Goal: Task Accomplishment & Management: Manage account settings

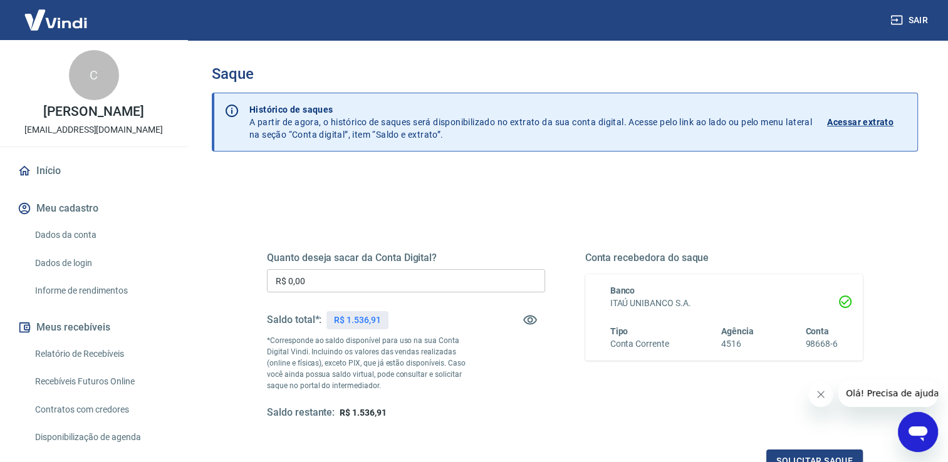
click at [307, 282] on input "R$ 0,00" at bounding box center [406, 280] width 278 height 23
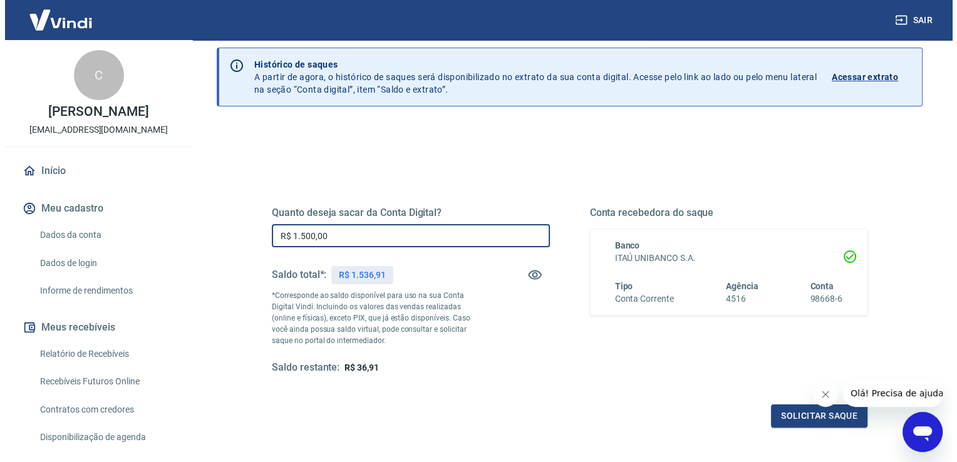
scroll to position [156, 0]
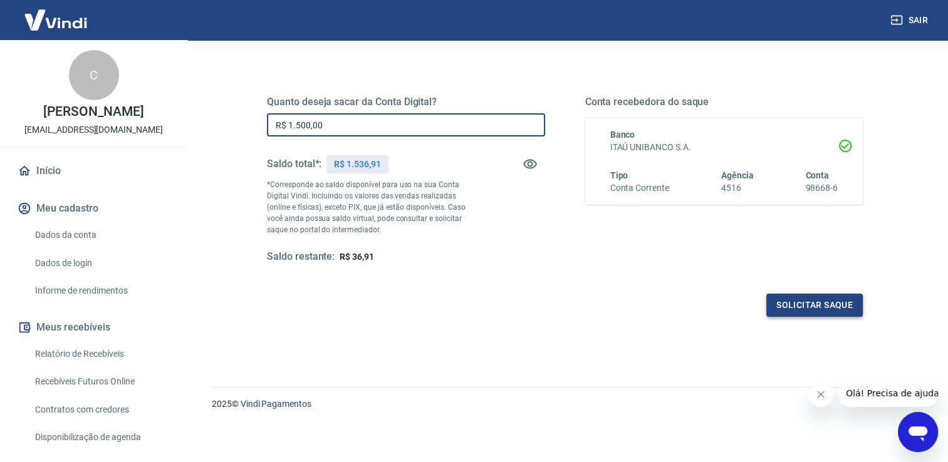
type input "R$ 1.500,00"
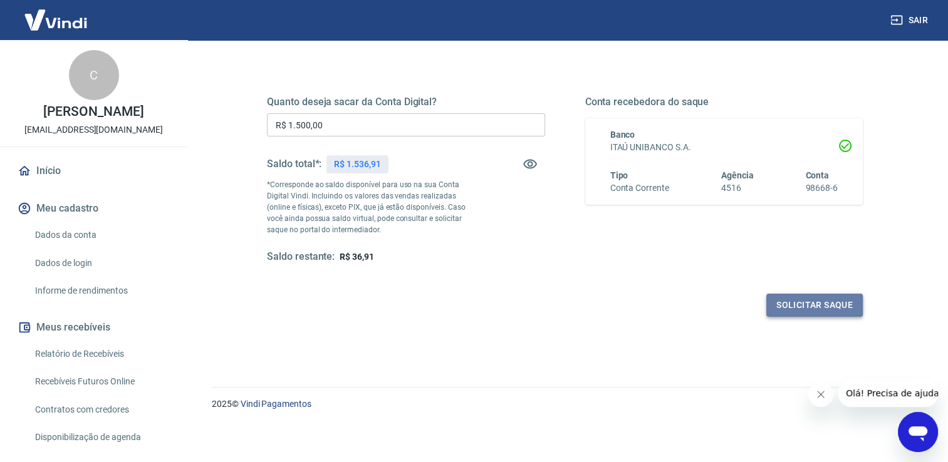
click at [770, 306] on button "Solicitar saque" at bounding box center [814, 305] width 96 height 23
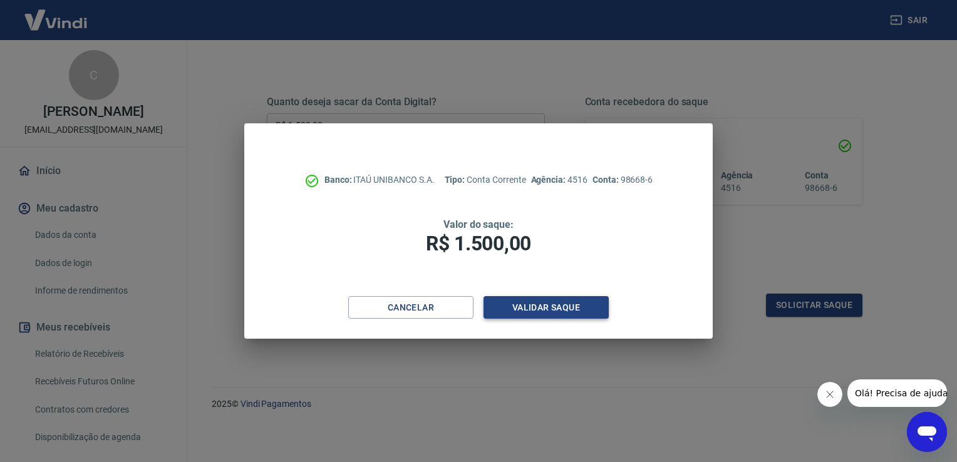
click at [531, 309] on button "Validar saque" at bounding box center [546, 307] width 125 height 23
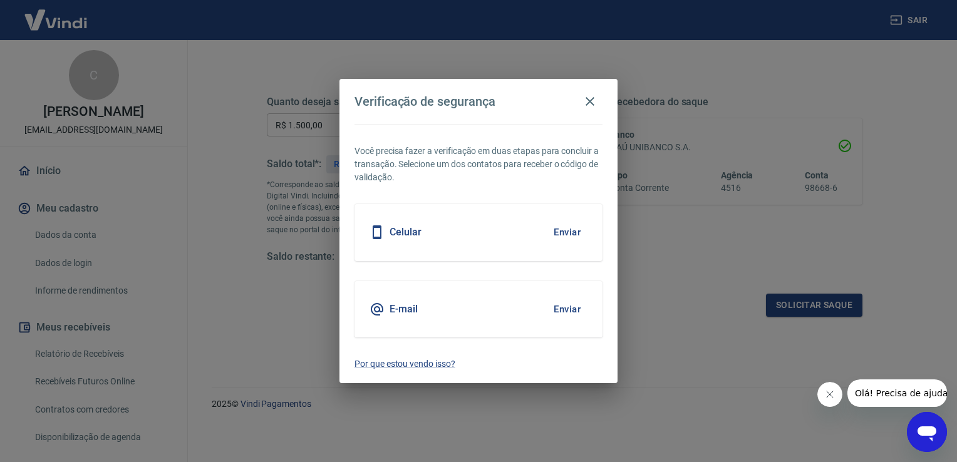
click at [570, 231] on button "Enviar" at bounding box center [567, 232] width 41 height 26
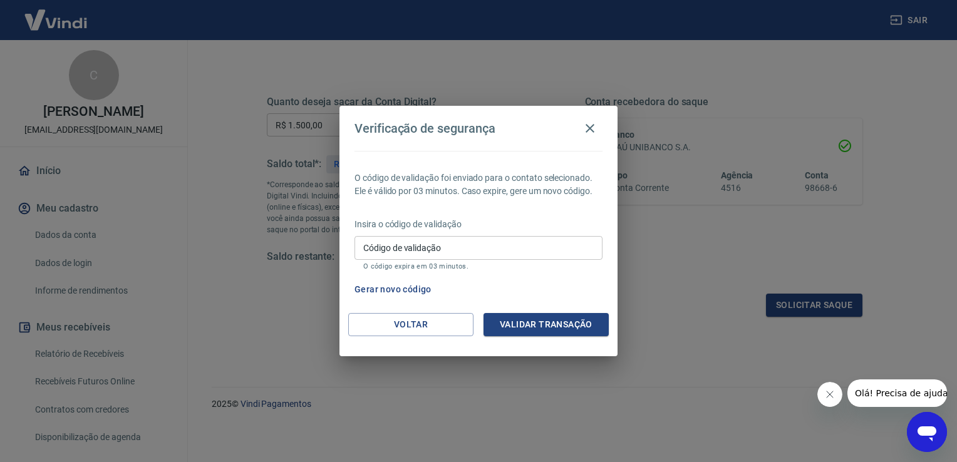
click at [571, 237] on input "Código de validação" at bounding box center [479, 247] width 248 height 23
type input "403527"
click at [549, 330] on button "Validar transação" at bounding box center [546, 324] width 125 height 23
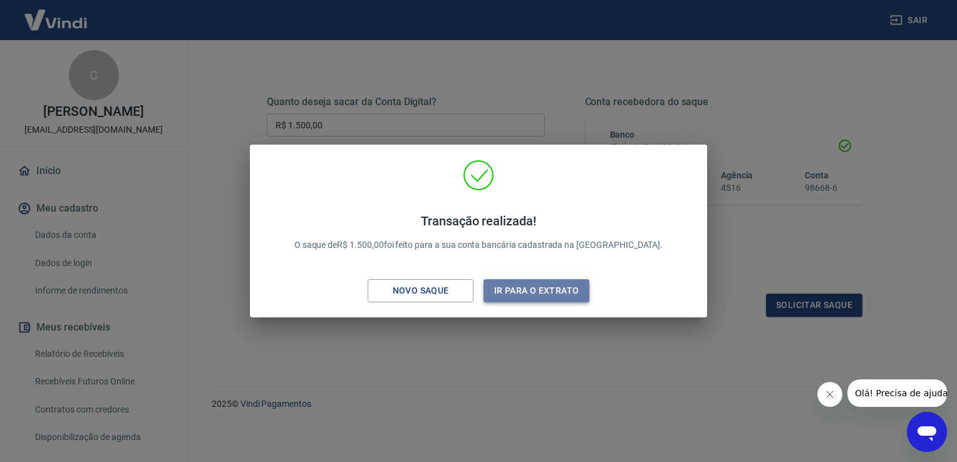
click at [516, 292] on button "Ir para o extrato" at bounding box center [537, 290] width 106 height 23
